Goal: Task Accomplishment & Management: Manage account settings

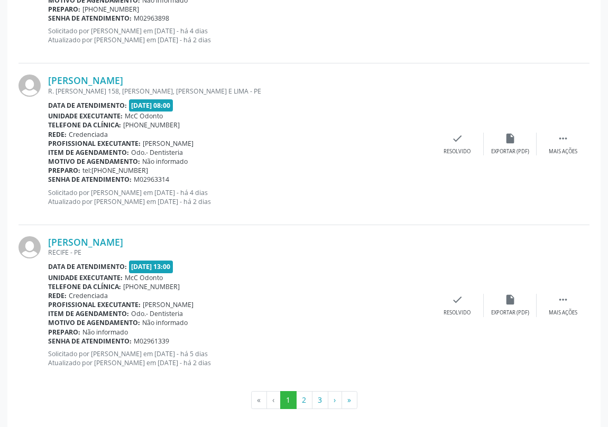
scroll to position [2357, 0]
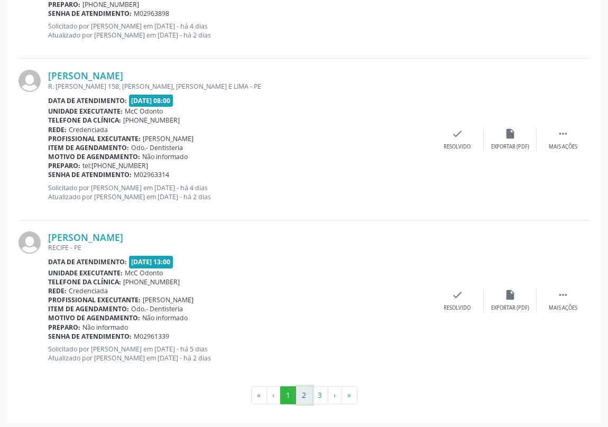
click at [306, 391] on button "2" at bounding box center [304, 395] width 16 height 18
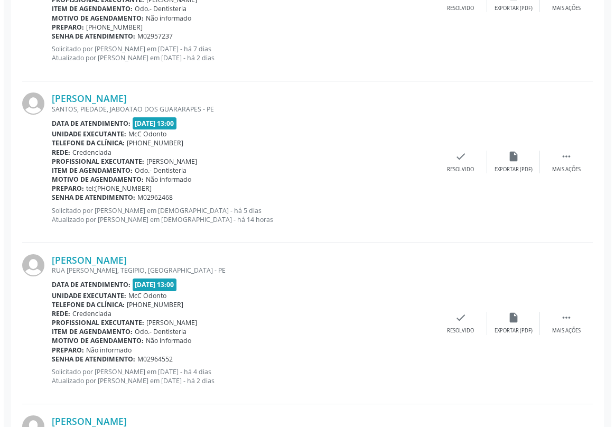
scroll to position [1681, 0]
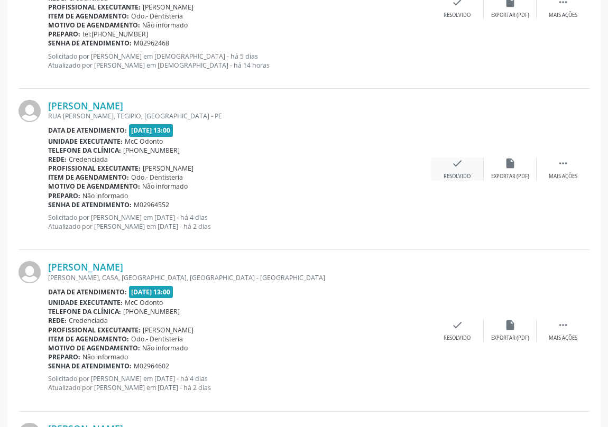
click at [456, 163] on icon "check" at bounding box center [457, 164] width 12 height 12
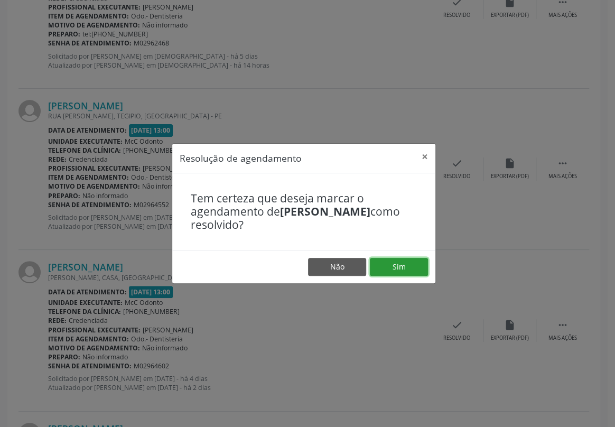
click at [399, 269] on button "Sim" at bounding box center [399, 267] width 58 height 18
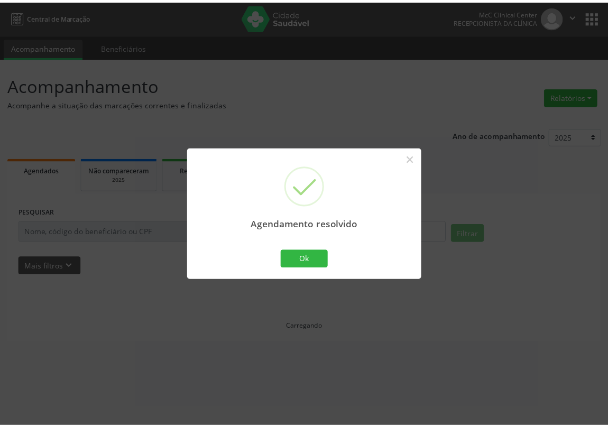
scroll to position [0, 0]
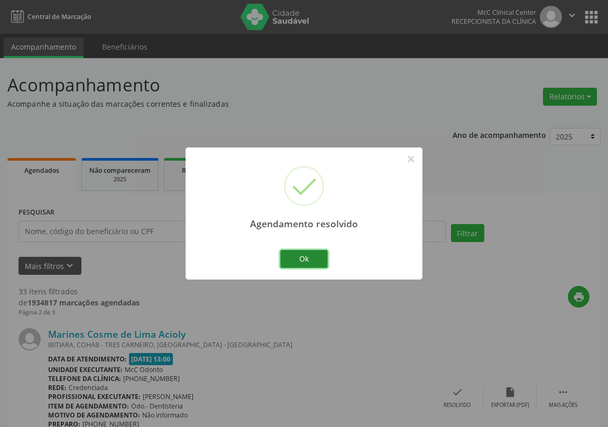
click at [308, 253] on button "Ok" at bounding box center [304, 259] width 48 height 18
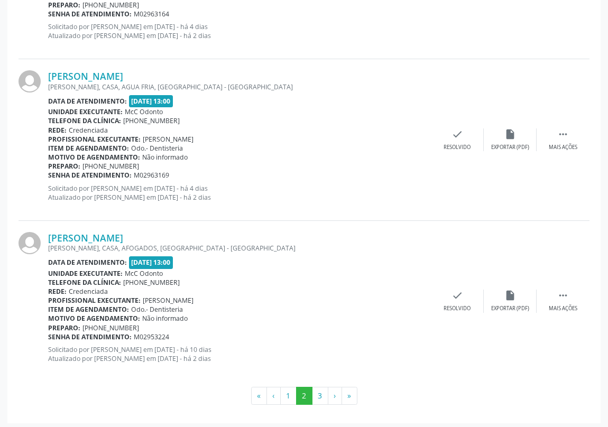
scroll to position [2357, 0]
click at [288, 392] on button "1" at bounding box center [288, 395] width 16 height 18
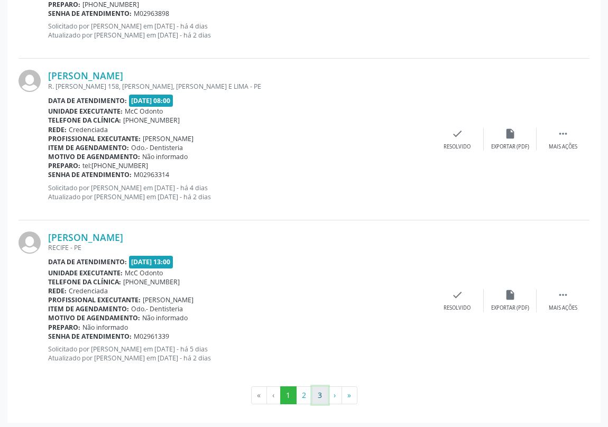
click at [319, 393] on button "3" at bounding box center [320, 395] width 16 height 18
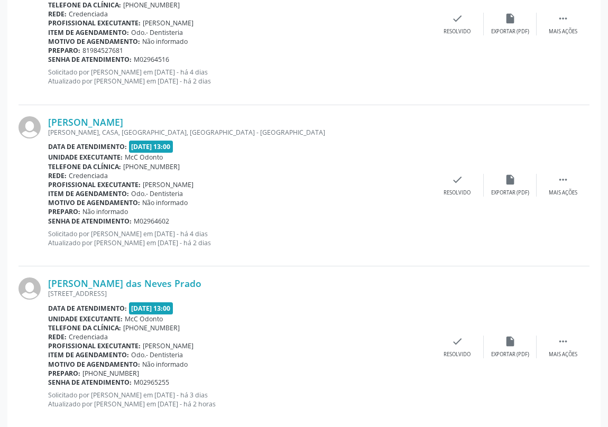
scroll to position [422, 0]
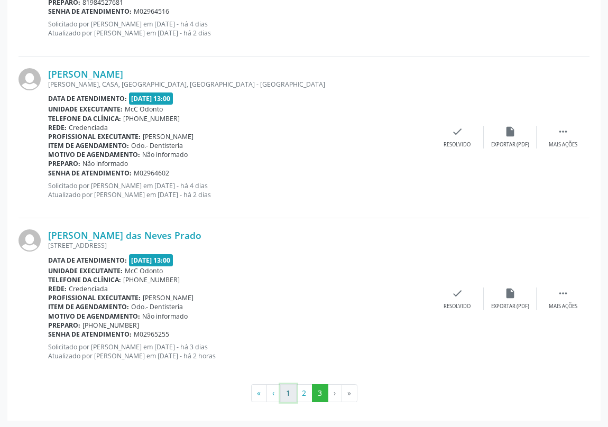
click at [288, 396] on button "1" at bounding box center [288, 393] width 16 height 18
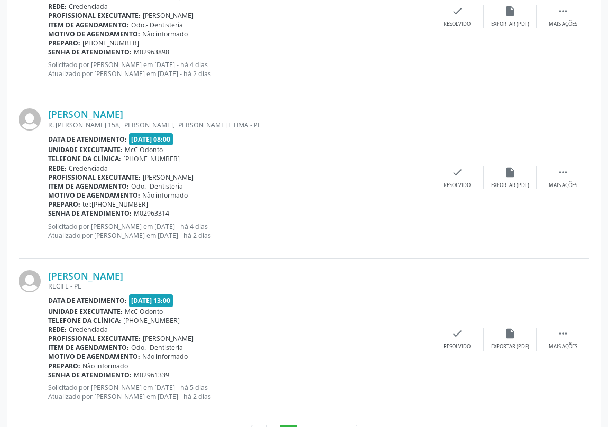
scroll to position [2357, 0]
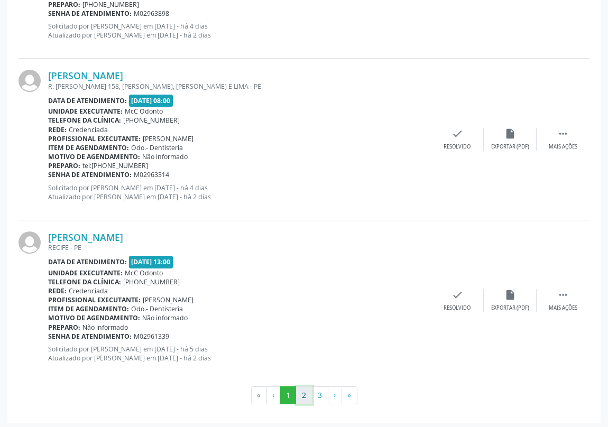
click at [303, 393] on button "2" at bounding box center [304, 395] width 16 height 18
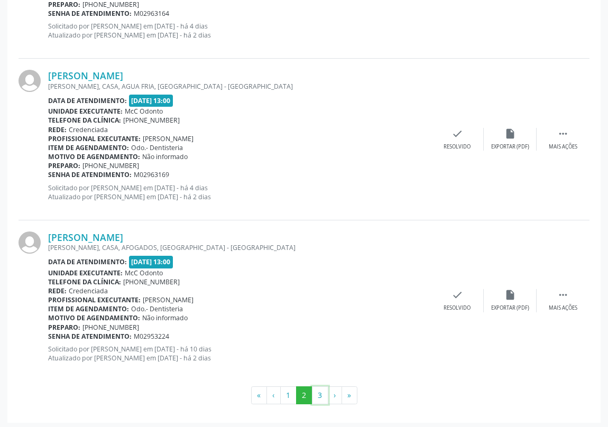
click at [320, 394] on button "3" at bounding box center [320, 395] width 16 height 18
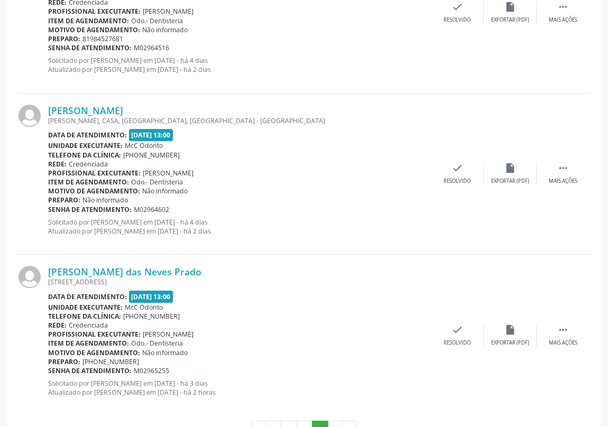
scroll to position [422, 0]
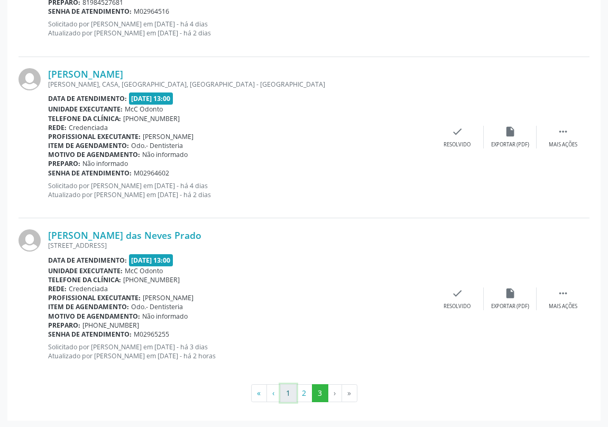
click at [288, 392] on button "1" at bounding box center [288, 393] width 16 height 18
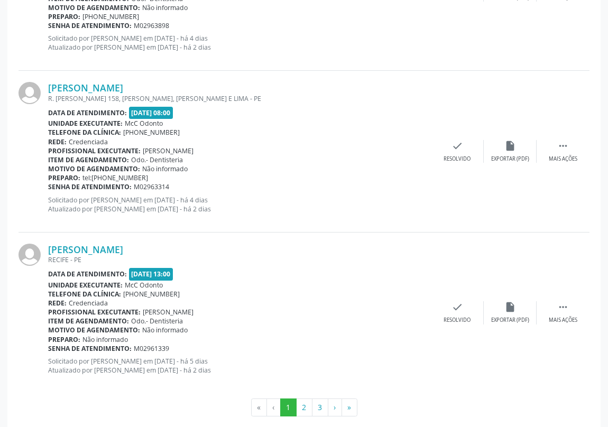
scroll to position [2354, 0]
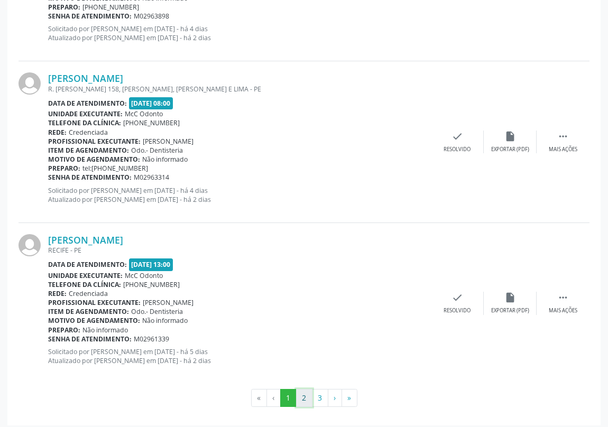
click at [300, 393] on button "2" at bounding box center [304, 398] width 16 height 18
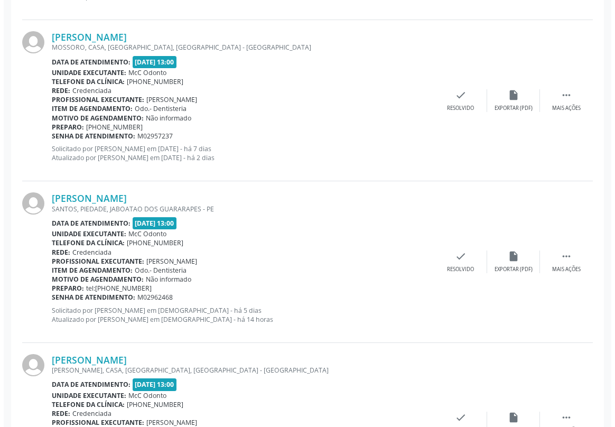
scroll to position [1441, 0]
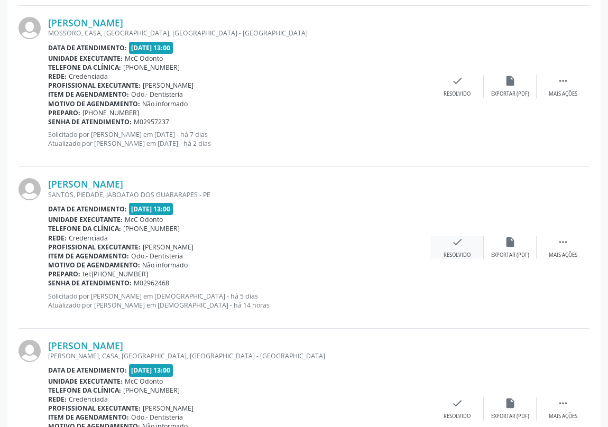
click at [455, 243] on icon "check" at bounding box center [457, 242] width 12 height 12
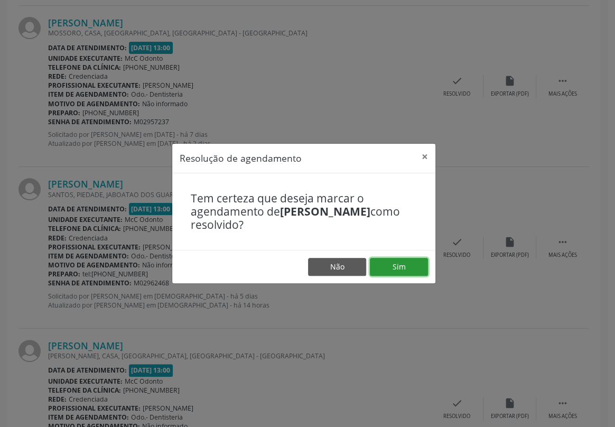
click at [410, 269] on button "Sim" at bounding box center [399, 267] width 58 height 18
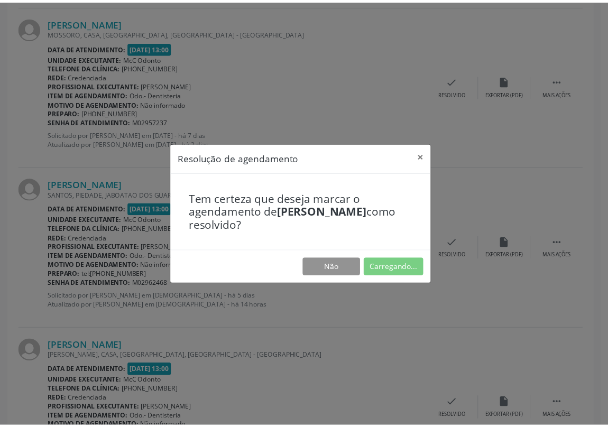
scroll to position [0, 0]
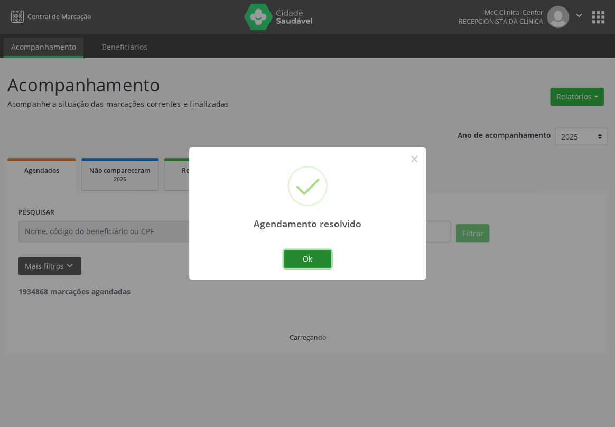
click at [295, 259] on button "Ok" at bounding box center [308, 259] width 48 height 18
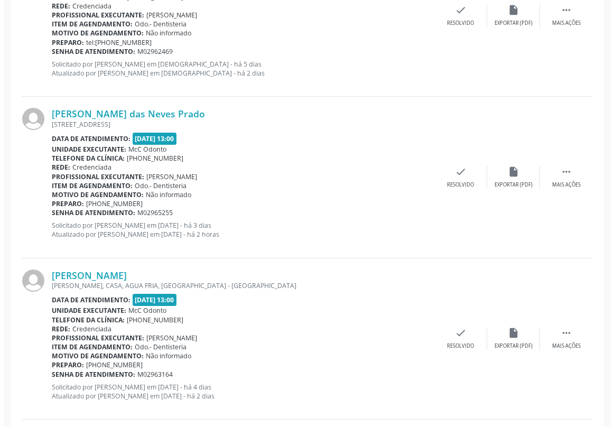
scroll to position [1826, 0]
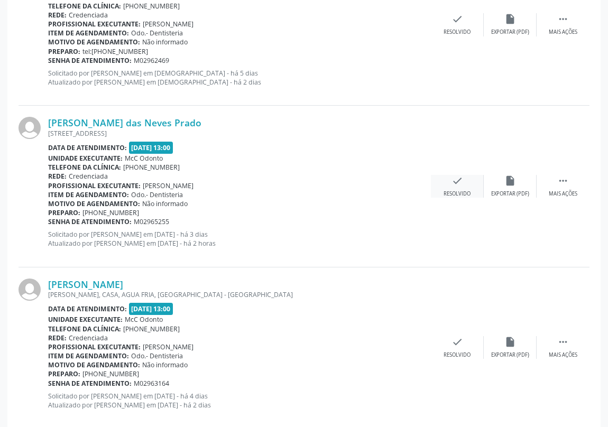
click at [452, 182] on icon "check" at bounding box center [457, 181] width 12 height 12
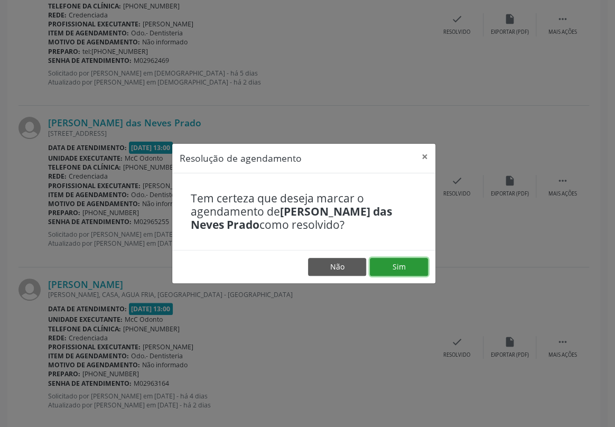
click at [396, 261] on button "Sim" at bounding box center [399, 267] width 58 height 18
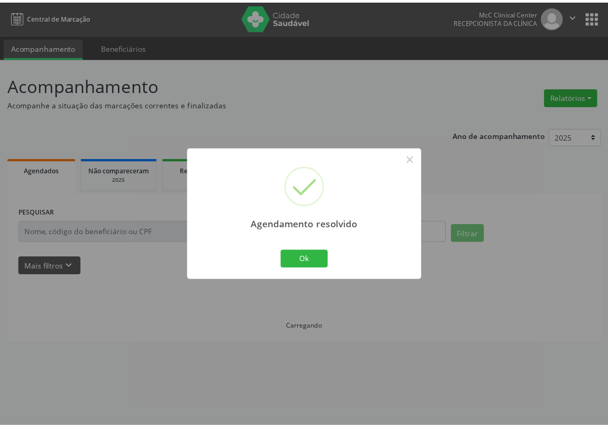
scroll to position [0, 0]
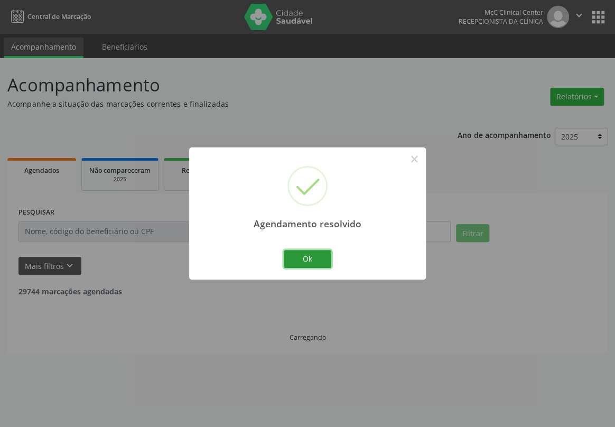
drag, startPoint x: 312, startPoint y: 258, endPoint x: 317, endPoint y: 87, distance: 171.9
click at [311, 258] on button "Ok" at bounding box center [308, 259] width 48 height 18
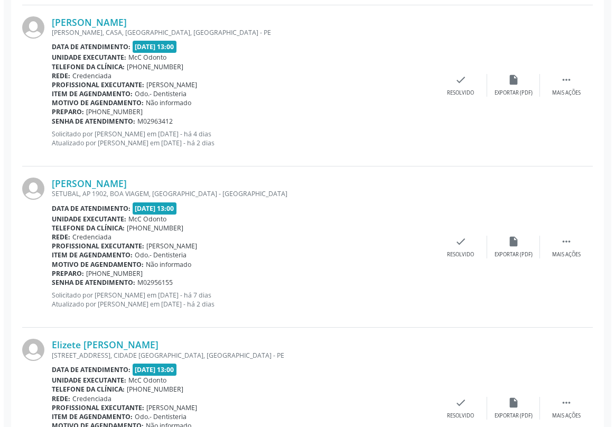
scroll to position [480, 0]
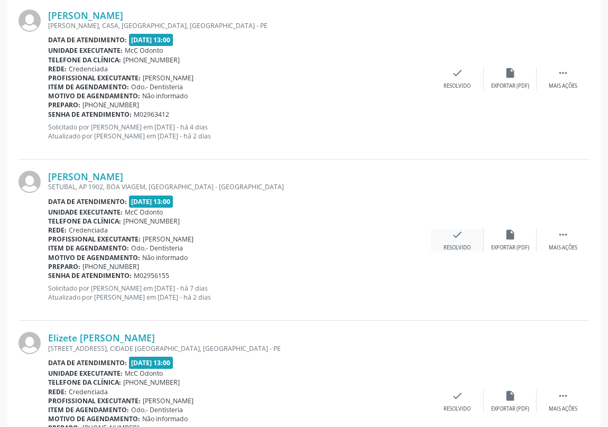
click at [455, 237] on icon "check" at bounding box center [457, 235] width 12 height 12
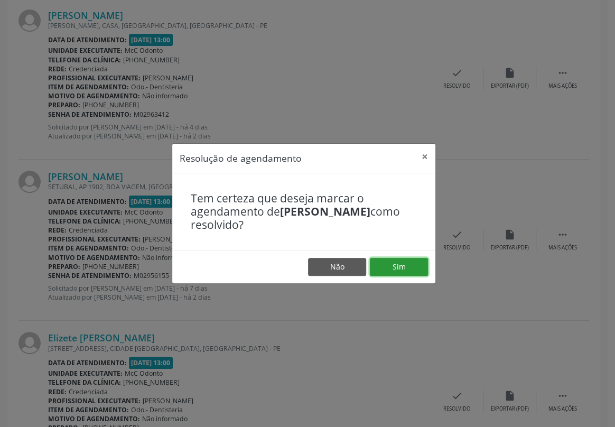
click at [399, 266] on button "Sim" at bounding box center [399, 267] width 58 height 18
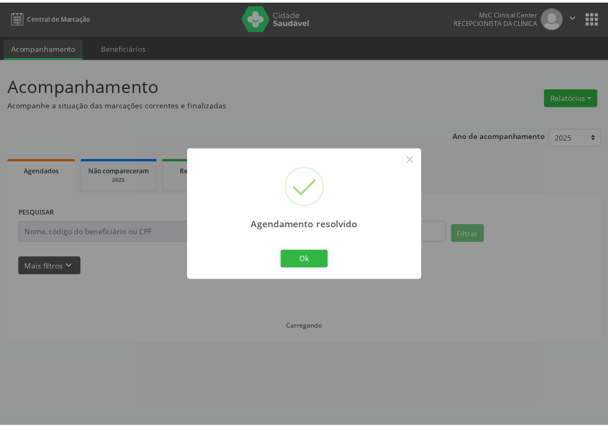
scroll to position [0, 0]
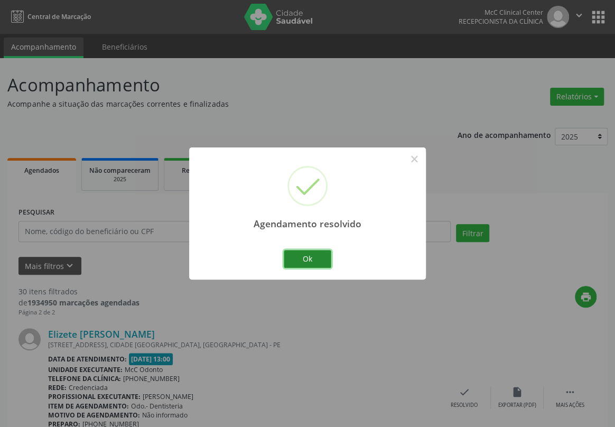
click at [315, 256] on button "Ok" at bounding box center [308, 259] width 48 height 18
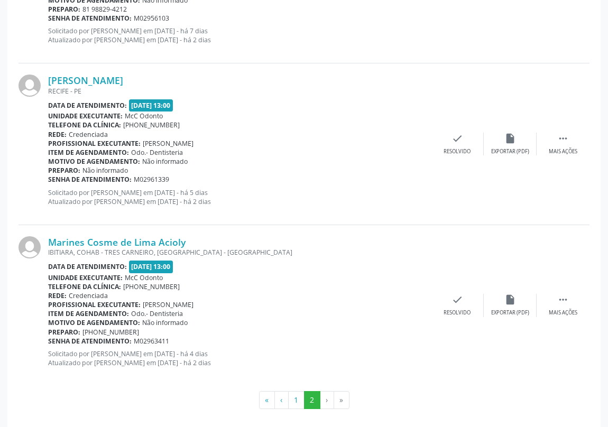
scroll to position [2357, 0]
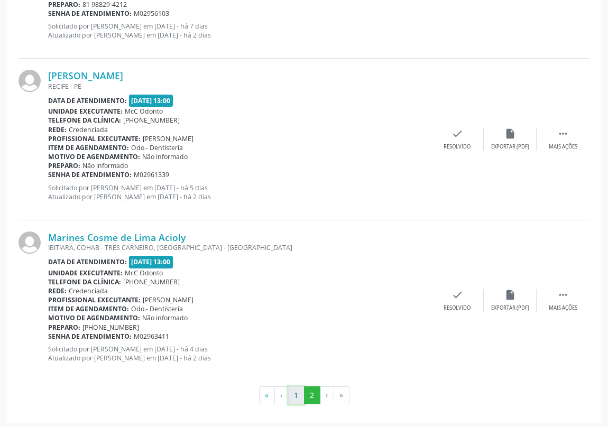
click at [298, 393] on button "1" at bounding box center [296, 395] width 16 height 18
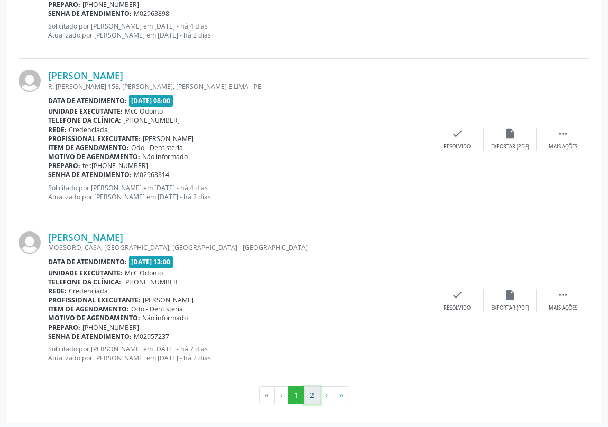
click at [308, 391] on button "2" at bounding box center [312, 395] width 16 height 18
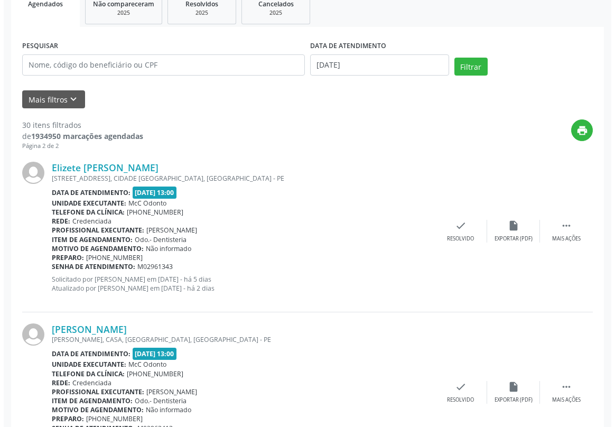
scroll to position [192, 0]
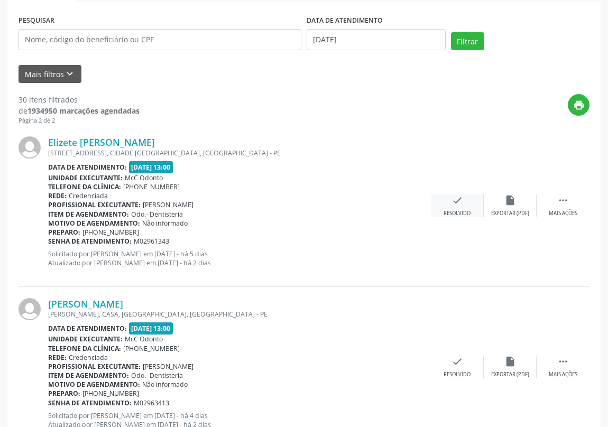
click at [451, 205] on icon "check" at bounding box center [457, 201] width 12 height 12
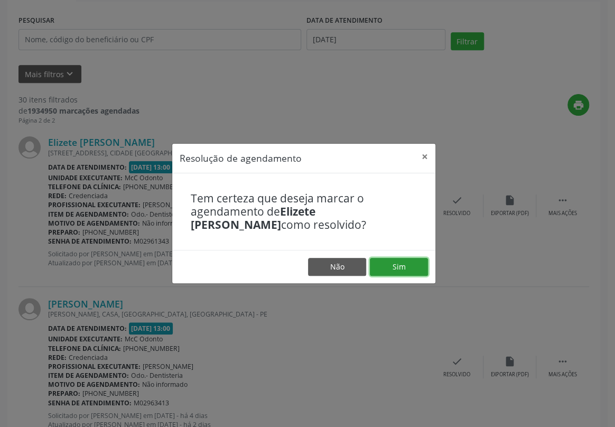
drag, startPoint x: 396, startPoint y: 268, endPoint x: 404, endPoint y: 269, distance: 7.9
click at [403, 268] on button "Sim" at bounding box center [399, 267] width 58 height 18
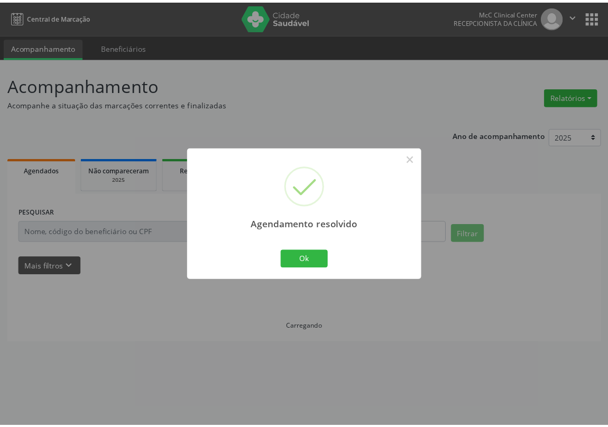
scroll to position [0, 0]
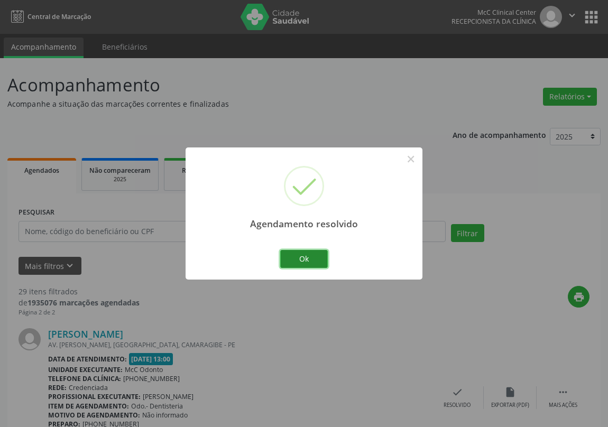
click at [296, 261] on button "Ok" at bounding box center [304, 259] width 48 height 18
